Goal: Information Seeking & Learning: Learn about a topic

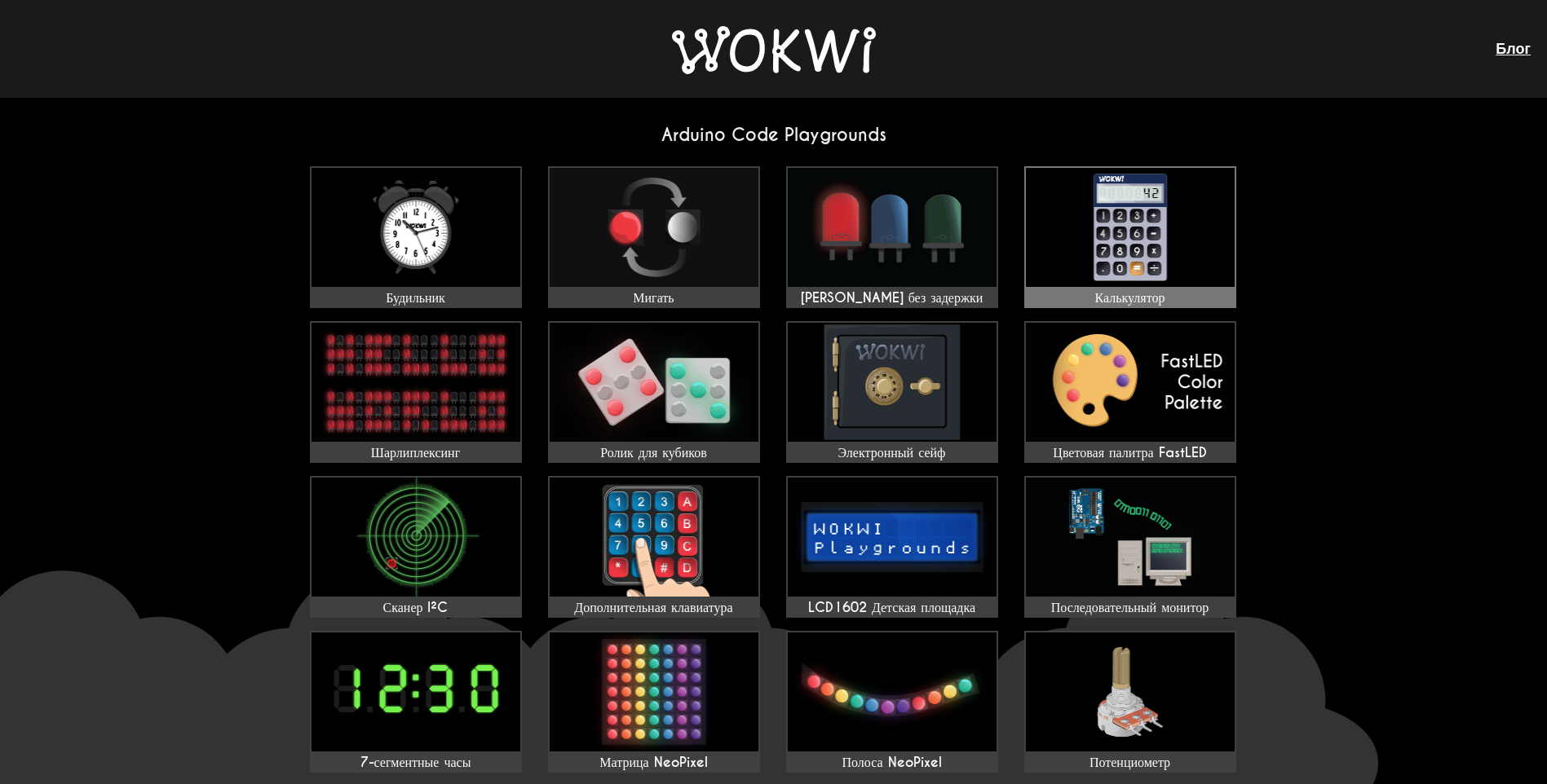
click at [1097, 209] on img at bounding box center [1130, 227] width 209 height 119
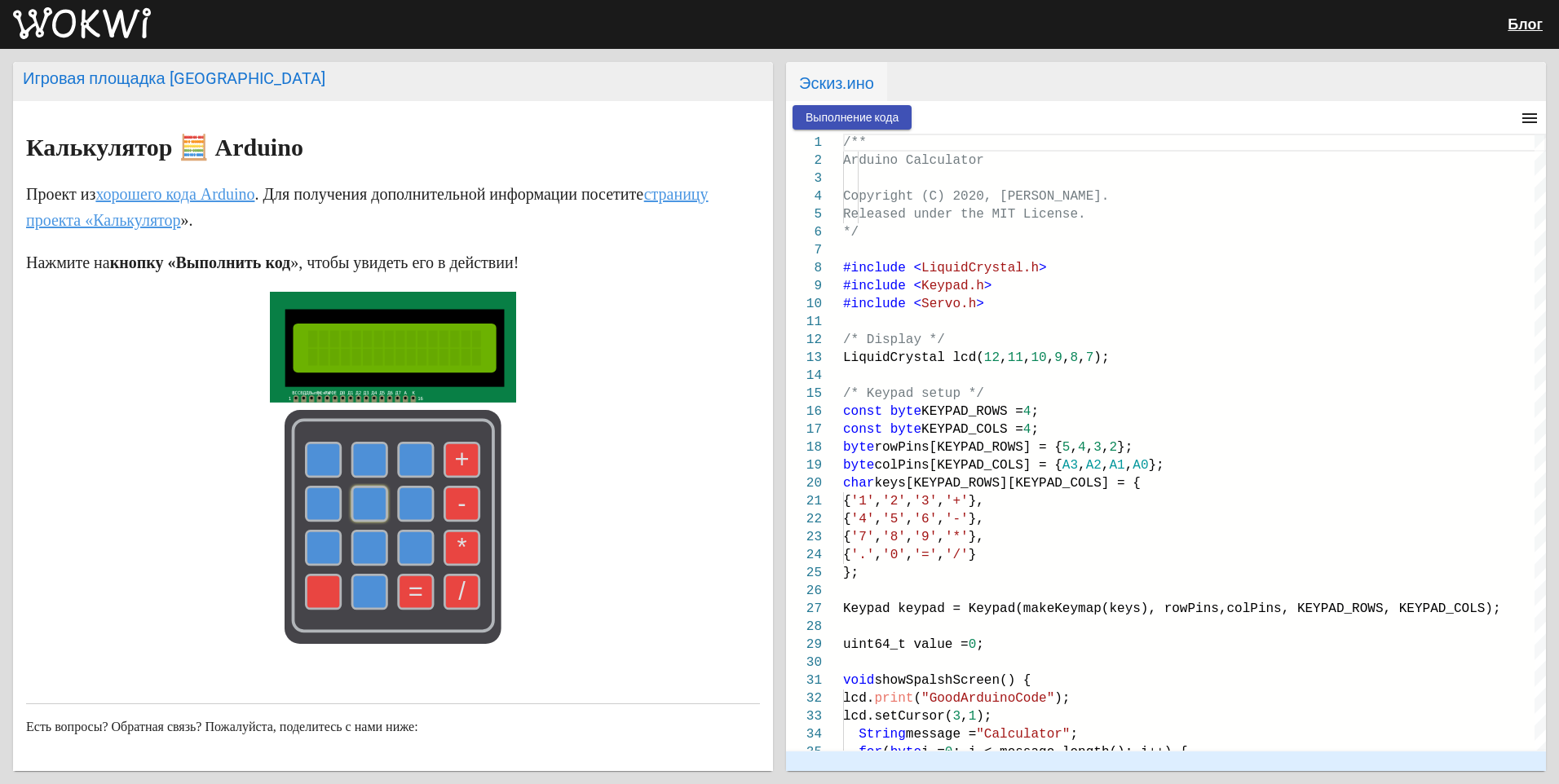
click at [363, 502] on use at bounding box center [369, 503] width 34 height 34
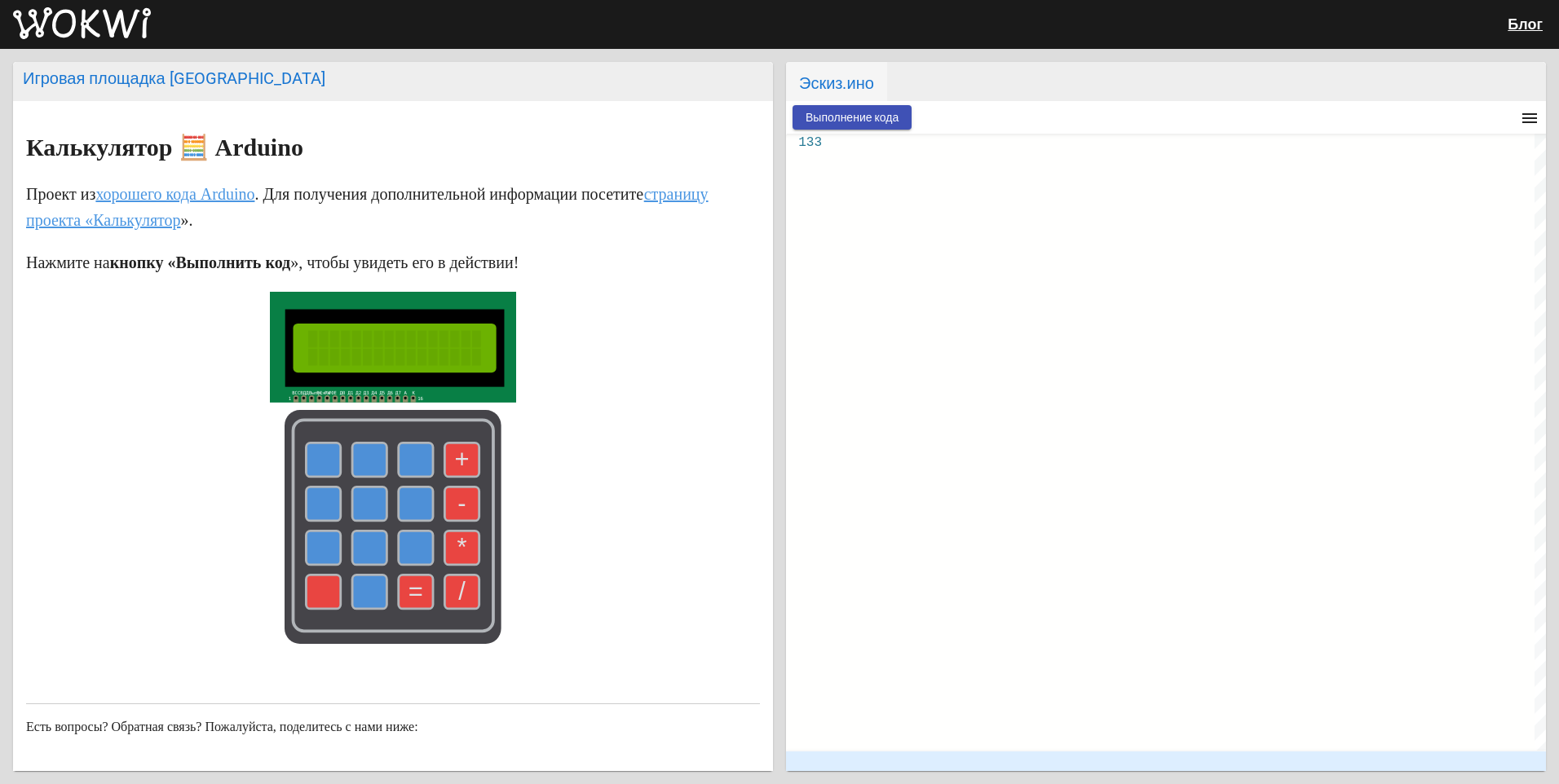
click at [860, 114] on span "Выполнение кода" at bounding box center [851, 117] width 93 height 13
click at [828, 141] on div "133" at bounding box center [815, 142] width 57 height 18
click at [352, 509] on use at bounding box center [369, 503] width 34 height 34
click at [370, 537] on use at bounding box center [369, 547] width 34 height 34
drag, startPoint x: 368, startPoint y: 537, endPoint x: 360, endPoint y: 521, distance: 17.9
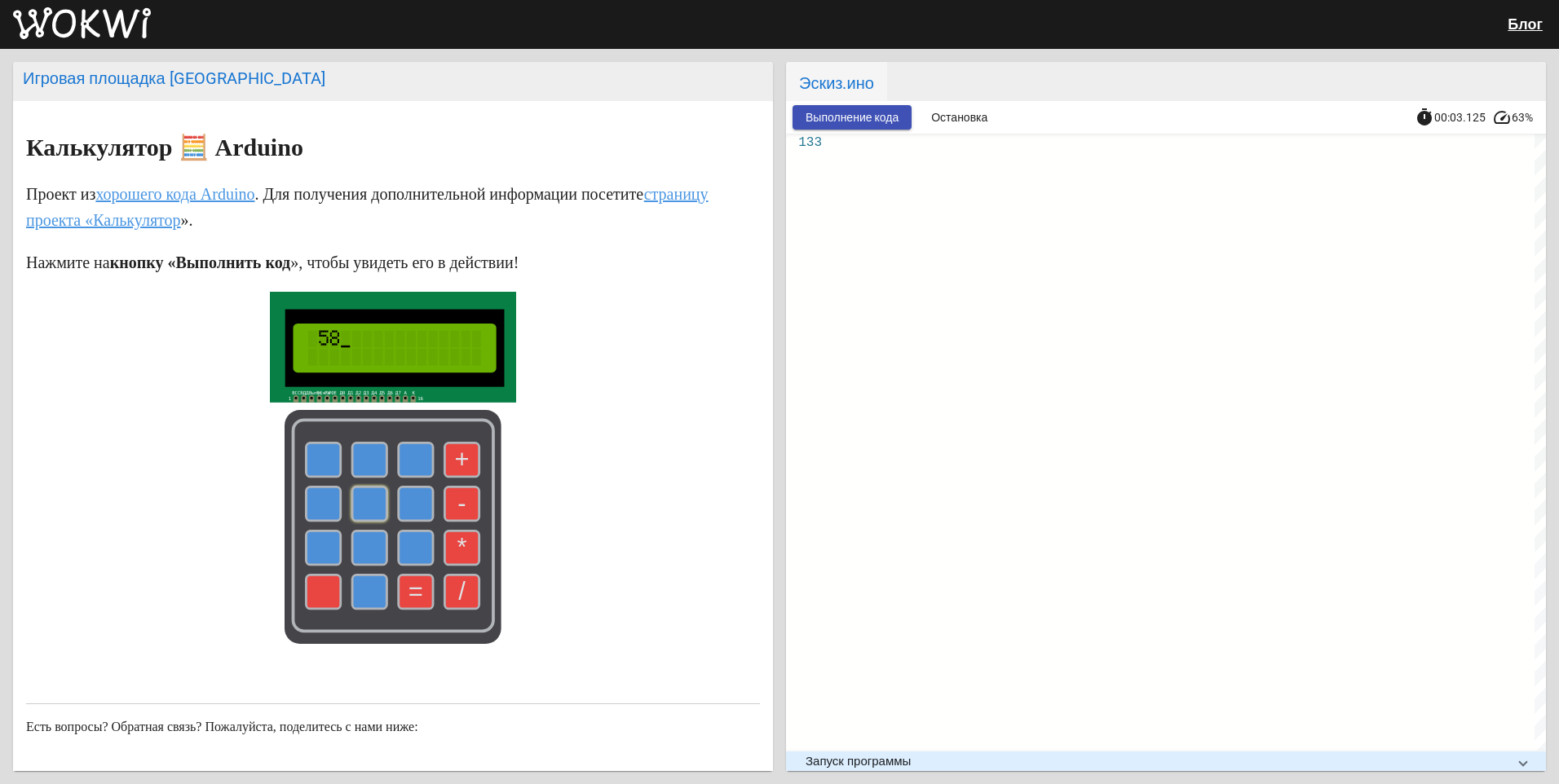
click at [368, 536] on use at bounding box center [369, 547] width 34 height 34
click at [350, 488] on rect at bounding box center [393, 527] width 217 height 234
click at [293, 472] on rect at bounding box center [393, 527] width 217 height 234
click at [458, 500] on text "-" at bounding box center [462, 503] width 8 height 29
click at [327, 543] on use at bounding box center [323, 547] width 34 height 34
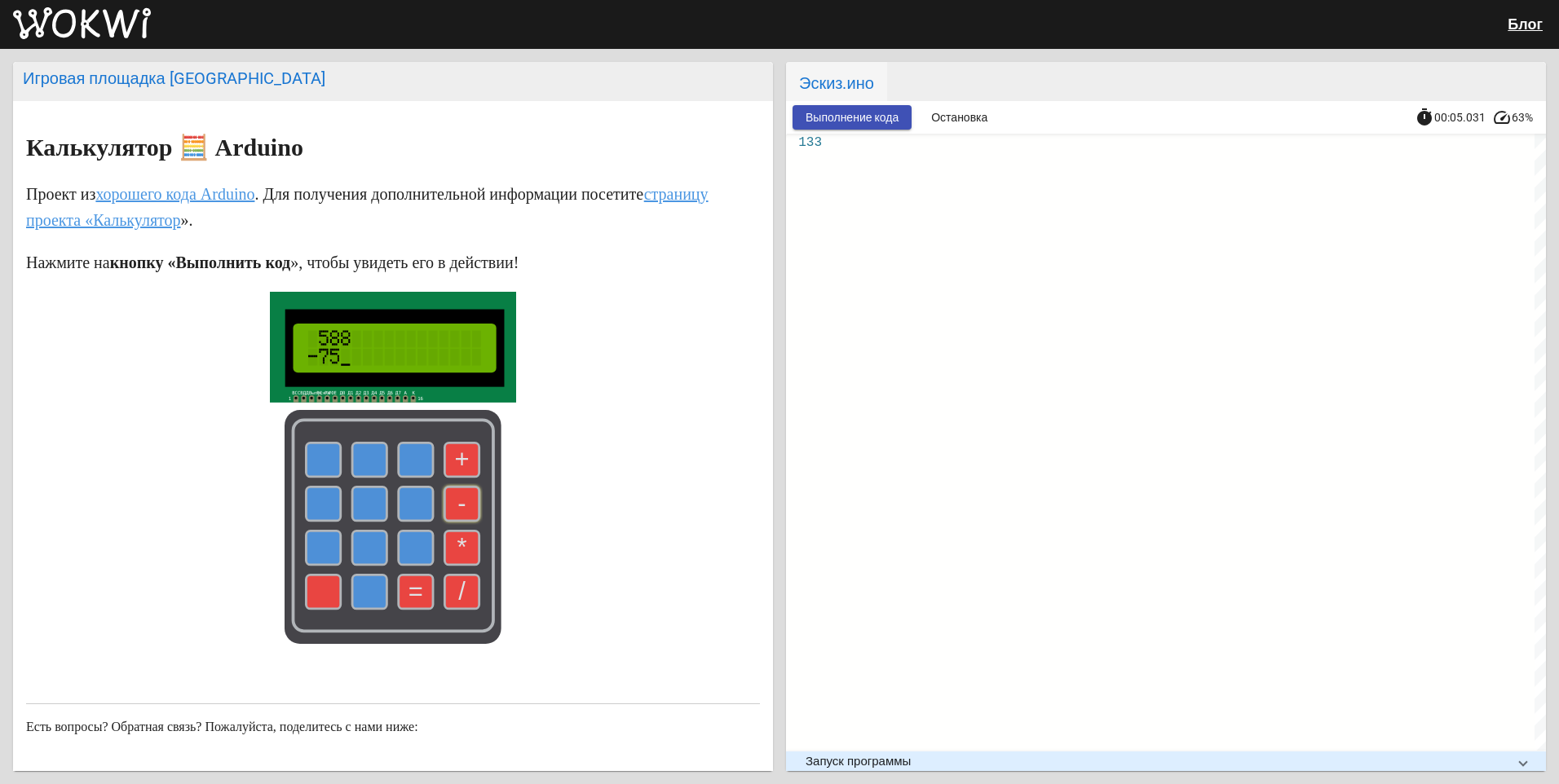
click at [352, 511] on use at bounding box center [369, 503] width 34 height 34
click at [389, 483] on rect at bounding box center [393, 527] width 217 height 234
click at [407, 468] on use at bounding box center [416, 460] width 34 height 34
click at [408, 588] on text "=" at bounding box center [416, 591] width 15 height 29
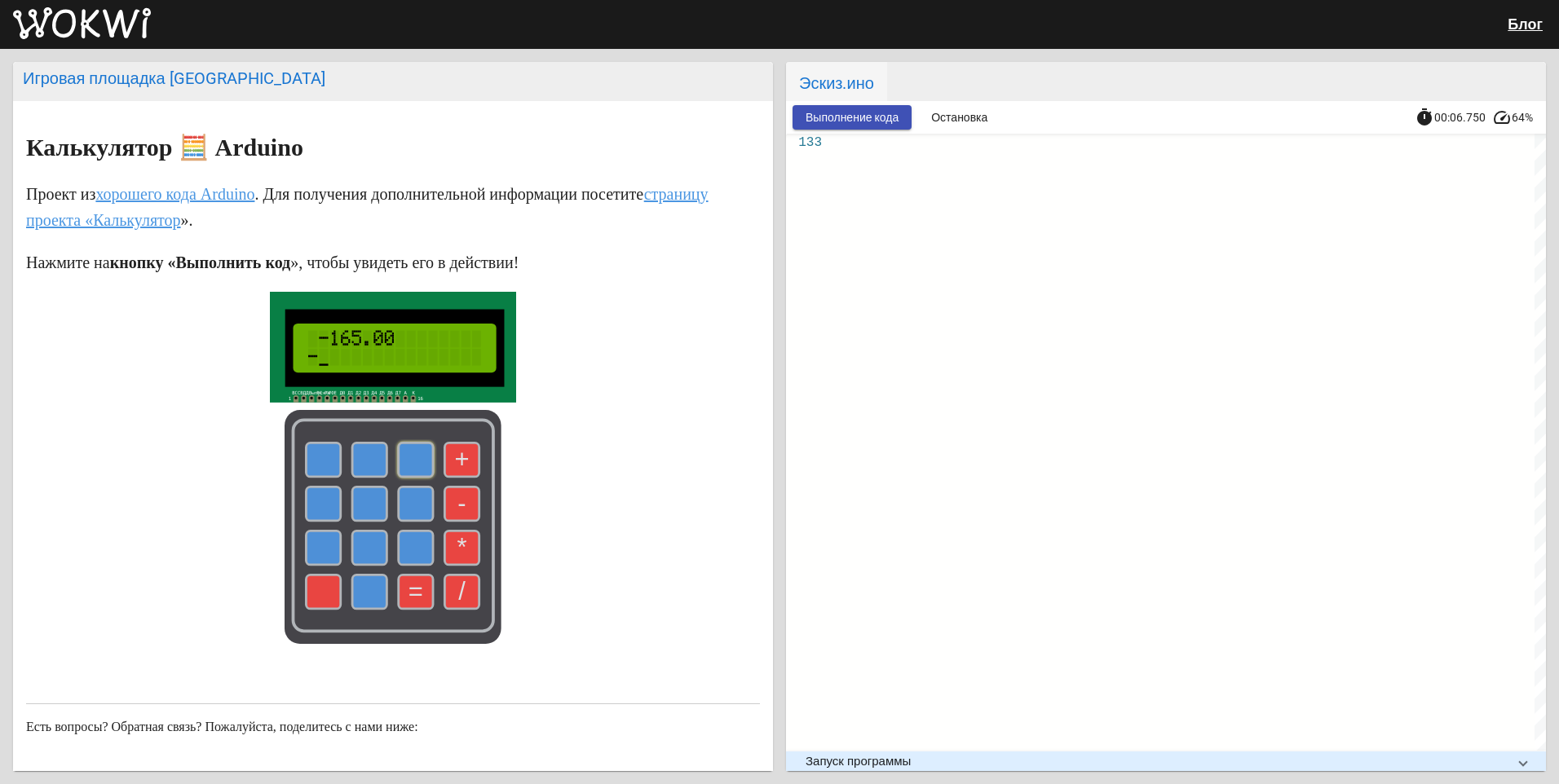
click at [408, 588] on text "=" at bounding box center [416, 591] width 15 height 29
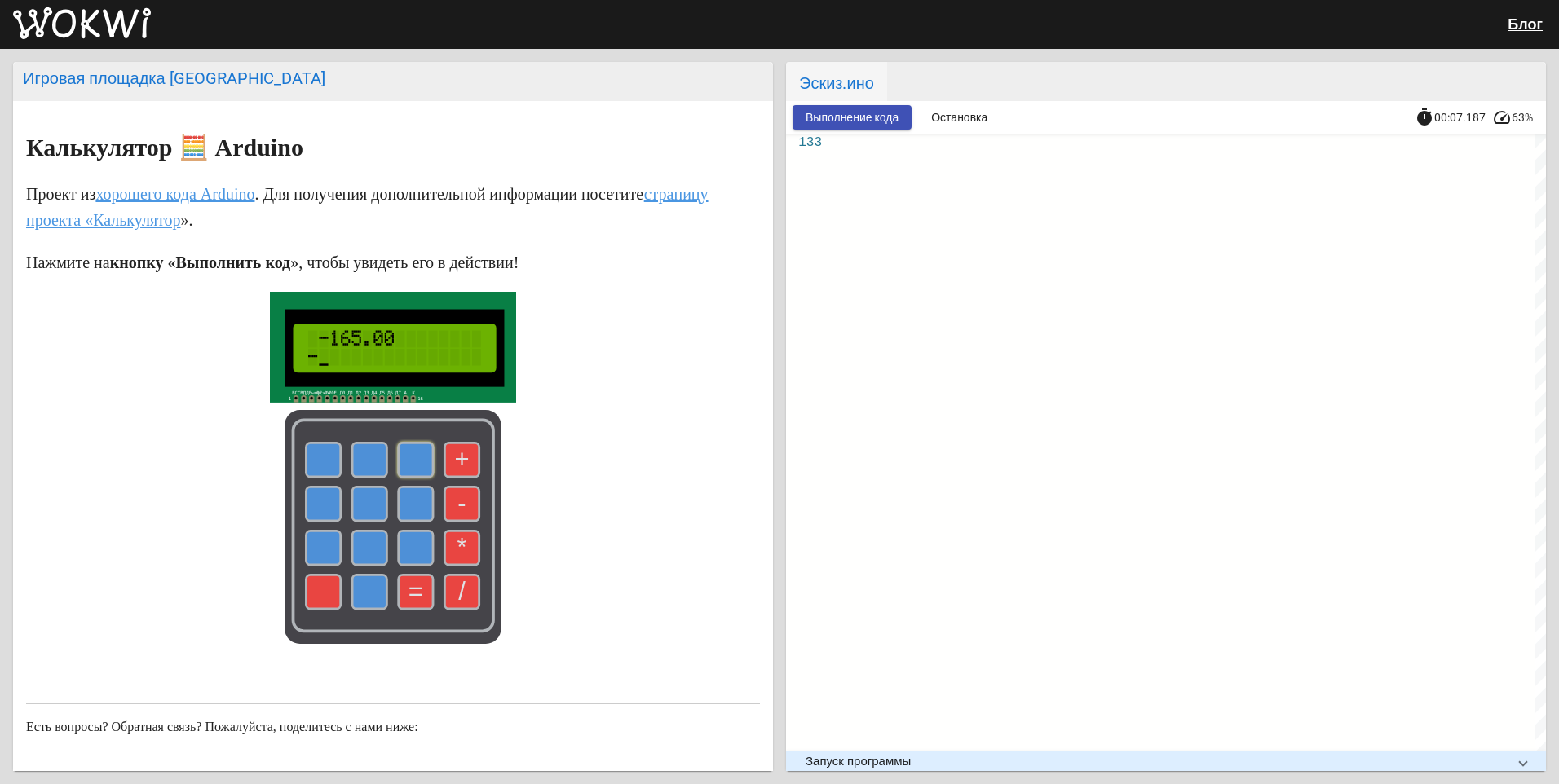
drag, startPoint x: 406, startPoint y: 588, endPoint x: 405, endPoint y: 567, distance: 21.0
click at [408, 587] on text "=" at bounding box center [416, 591] width 15 height 29
click at [965, 111] on span "Остановка" at bounding box center [959, 117] width 56 height 13
